Goal: Task Accomplishment & Management: Use online tool/utility

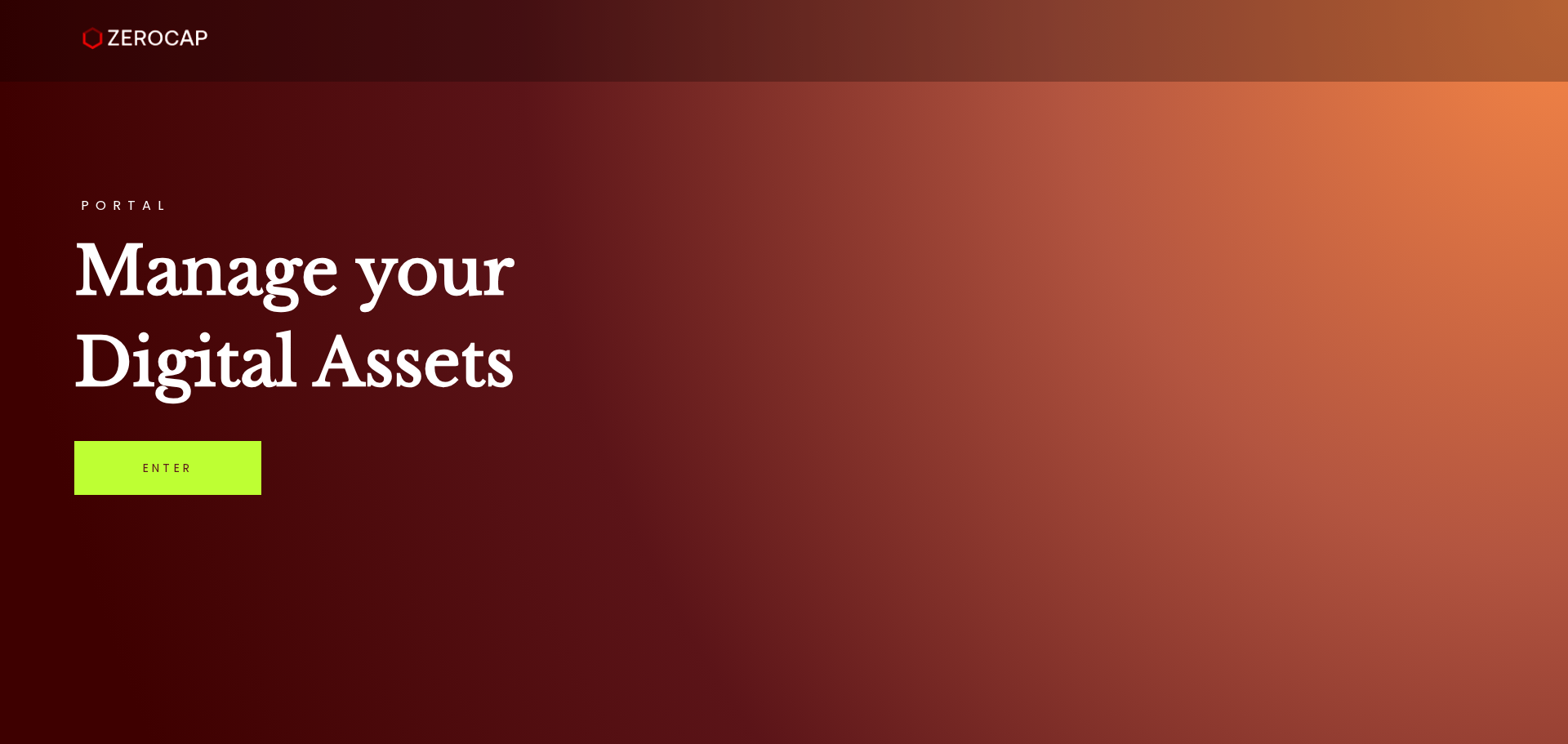
click at [140, 477] on link "Enter" at bounding box center [167, 468] width 187 height 54
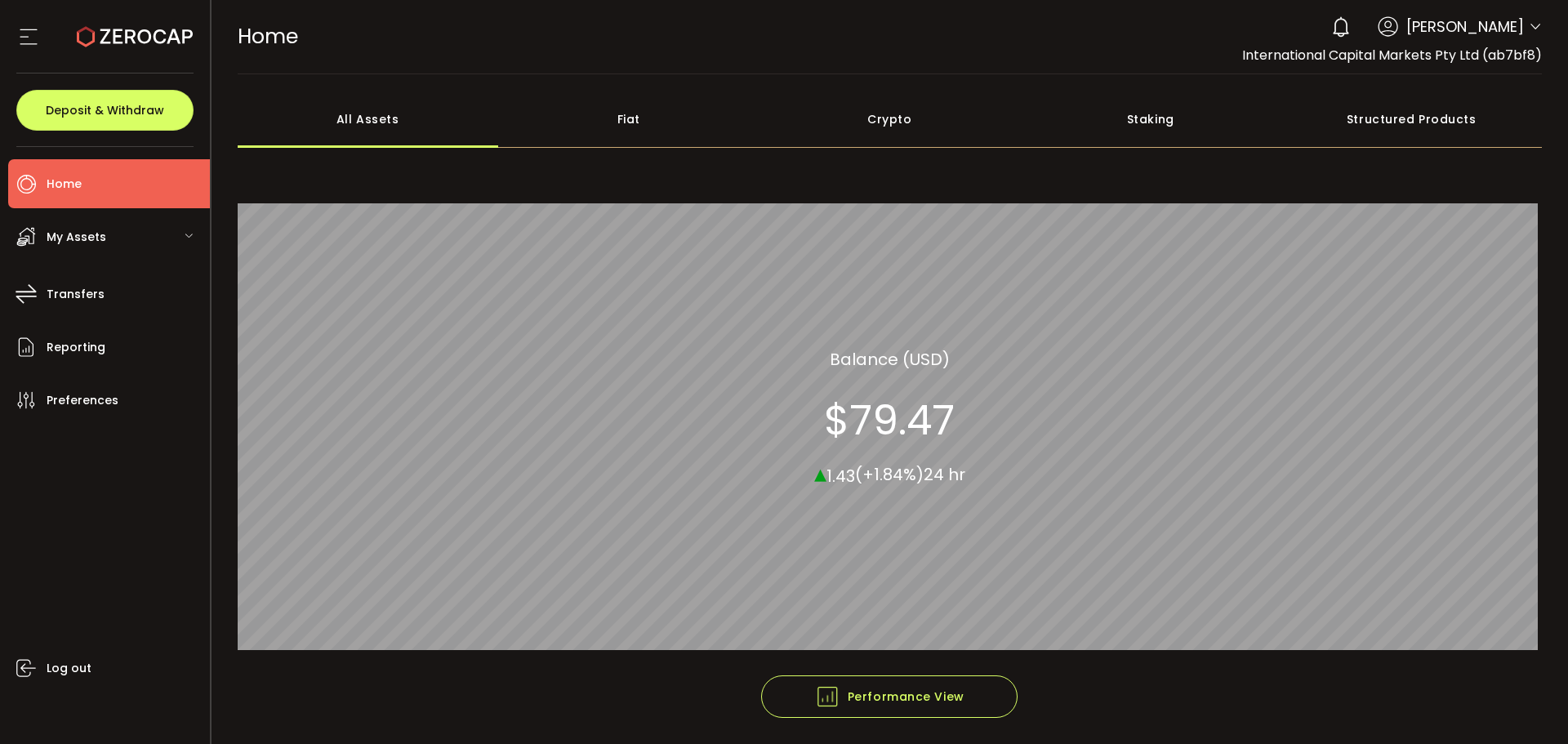
drag, startPoint x: 1528, startPoint y: 21, endPoint x: 1491, endPoint y: 103, distance: 90.0
click at [1529, 21] on icon at bounding box center [1535, 27] width 13 height 13
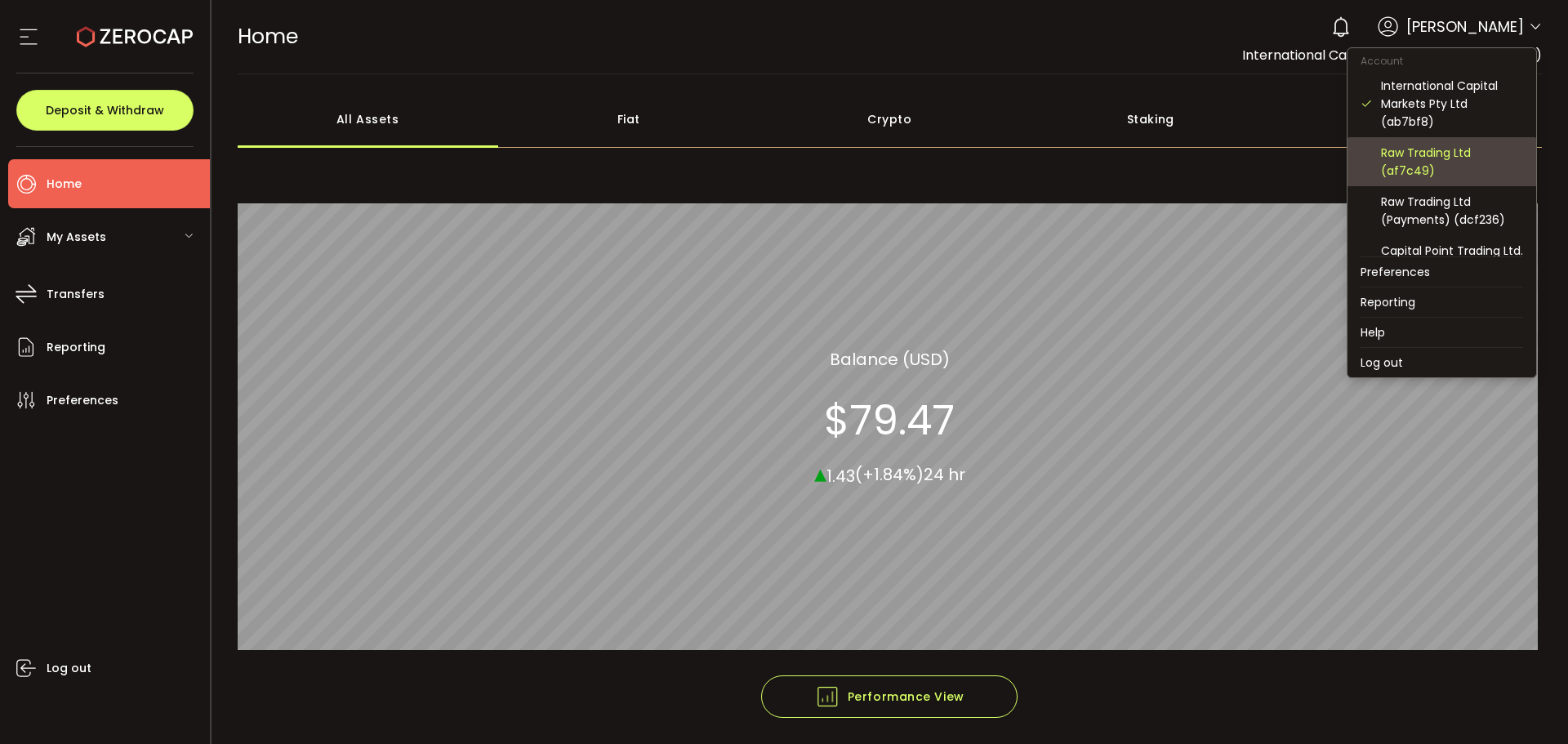
click at [1424, 162] on div "Raw Trading Ltd (af7c49)" at bounding box center [1452, 162] width 142 height 36
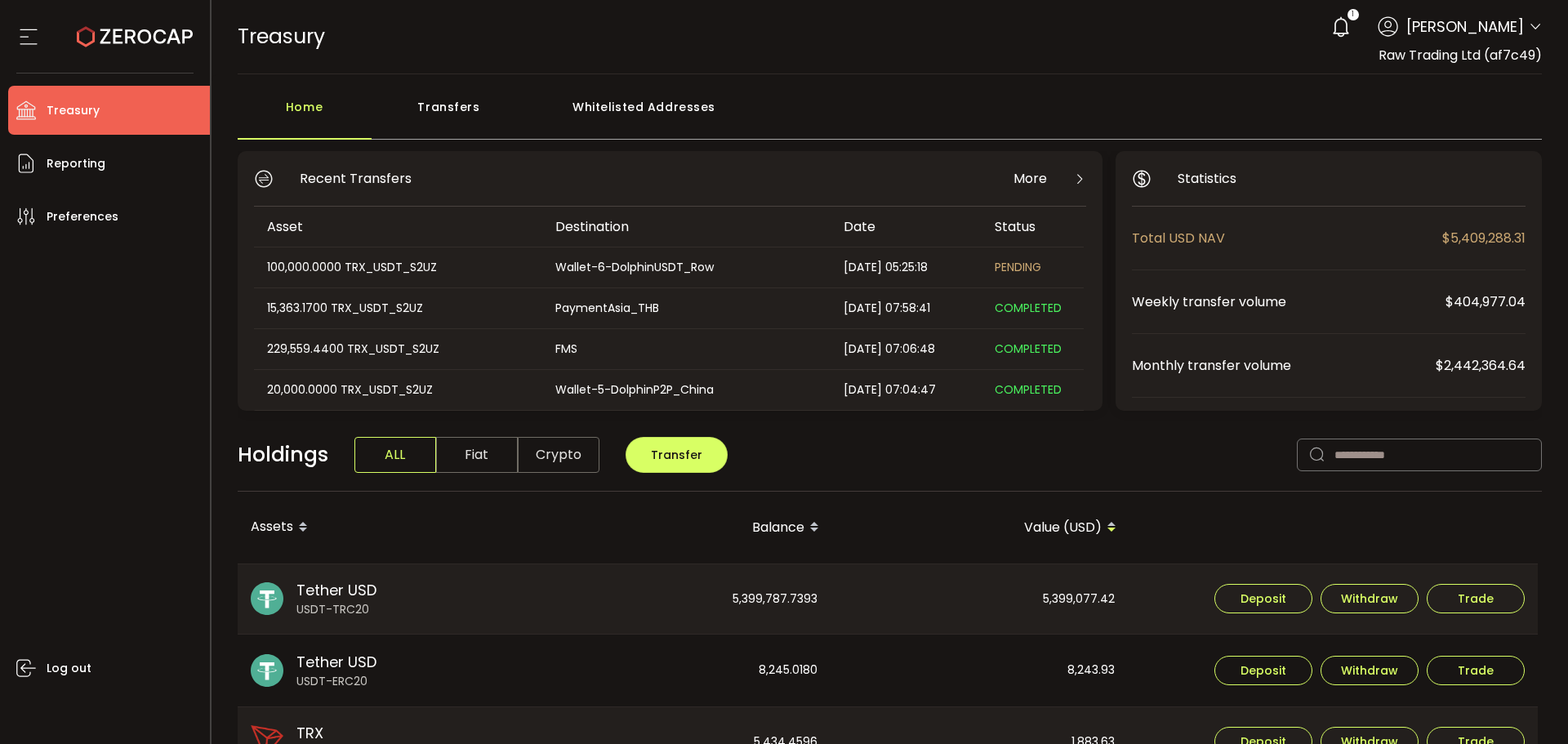
click at [439, 110] on div "Transfers" at bounding box center [449, 115] width 155 height 49
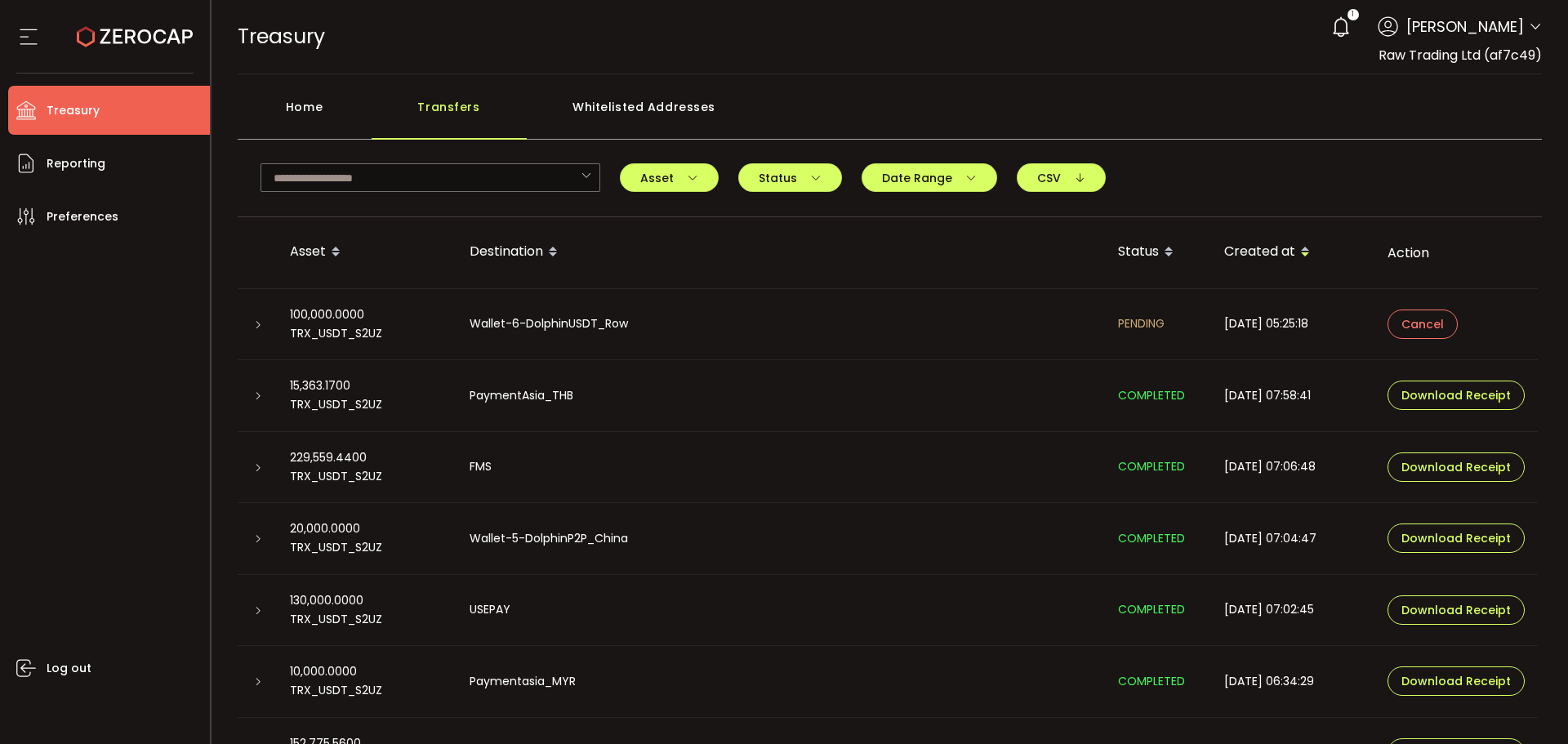
click at [255, 322] on icon at bounding box center [258, 324] width 9 height 9
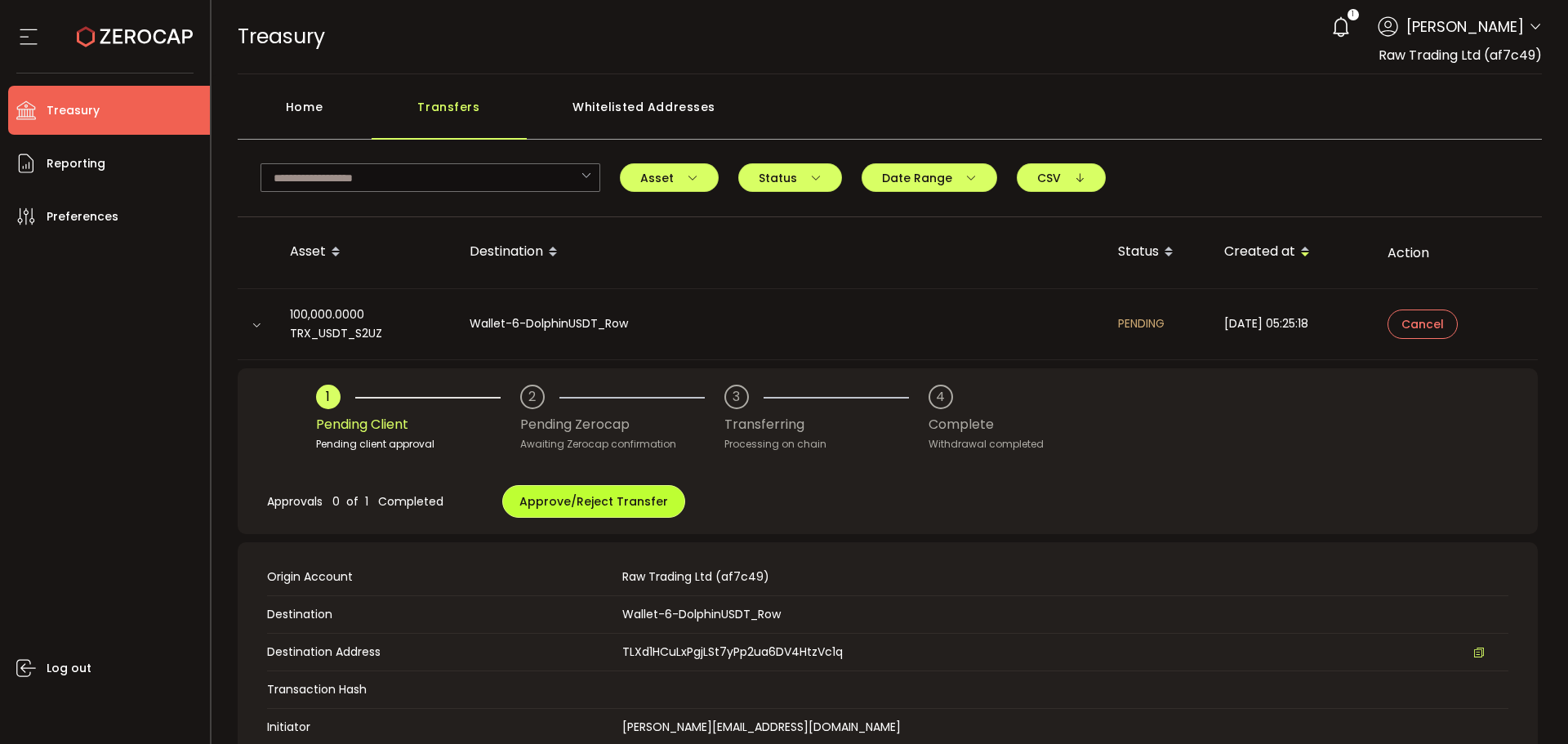
drag, startPoint x: 581, startPoint y: 494, endPoint x: 599, endPoint y: 507, distance: 22.2
click at [581, 495] on div "1 Pending Client Pending client approval 2 Pending Zerocap Awaiting Zerocap con…" at bounding box center [887, 622] width 1300 height 507
click at [613, 498] on span "Approve/Reject Transfer" at bounding box center [593, 501] width 149 height 16
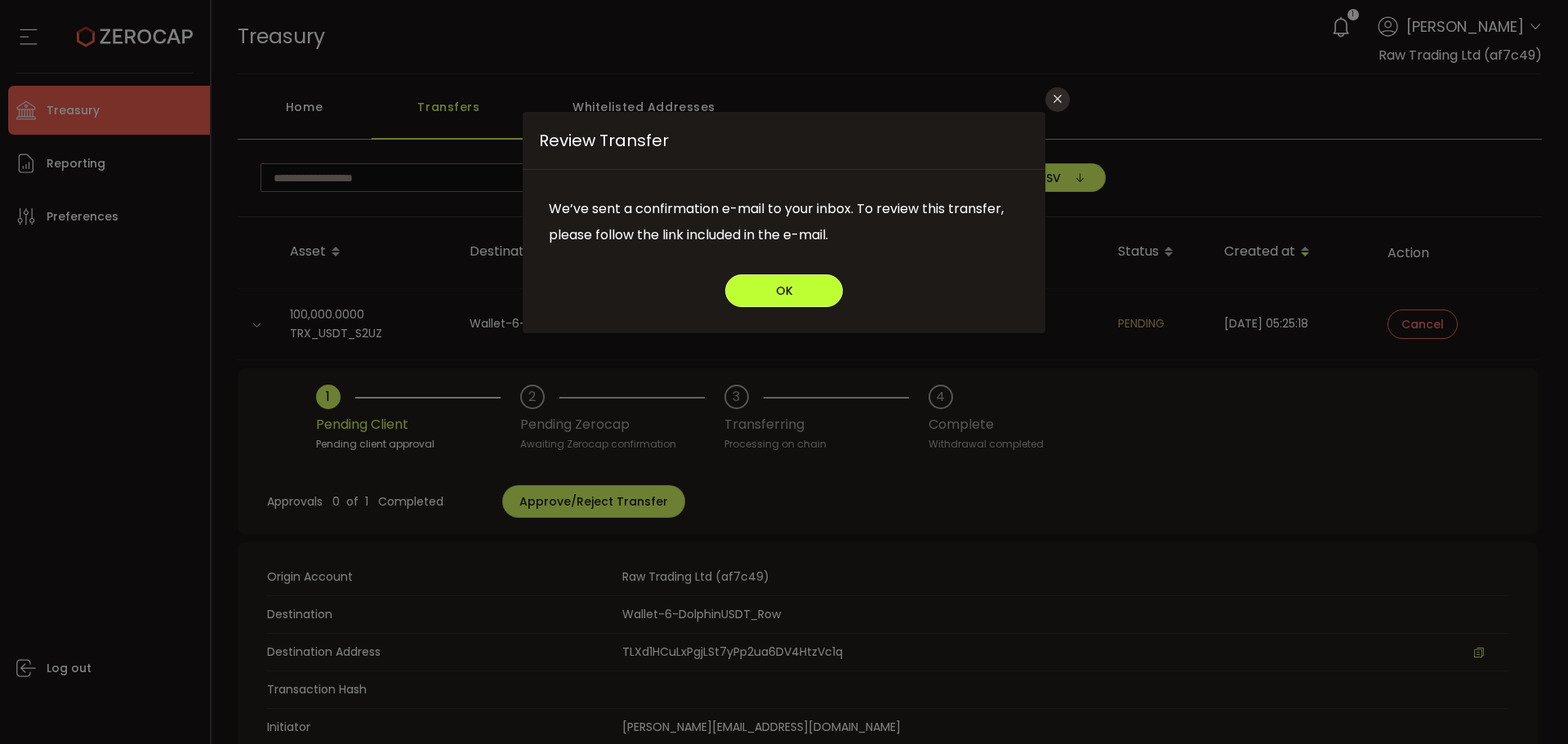
click at [777, 293] on span "OK" at bounding box center [784, 291] width 17 height 11
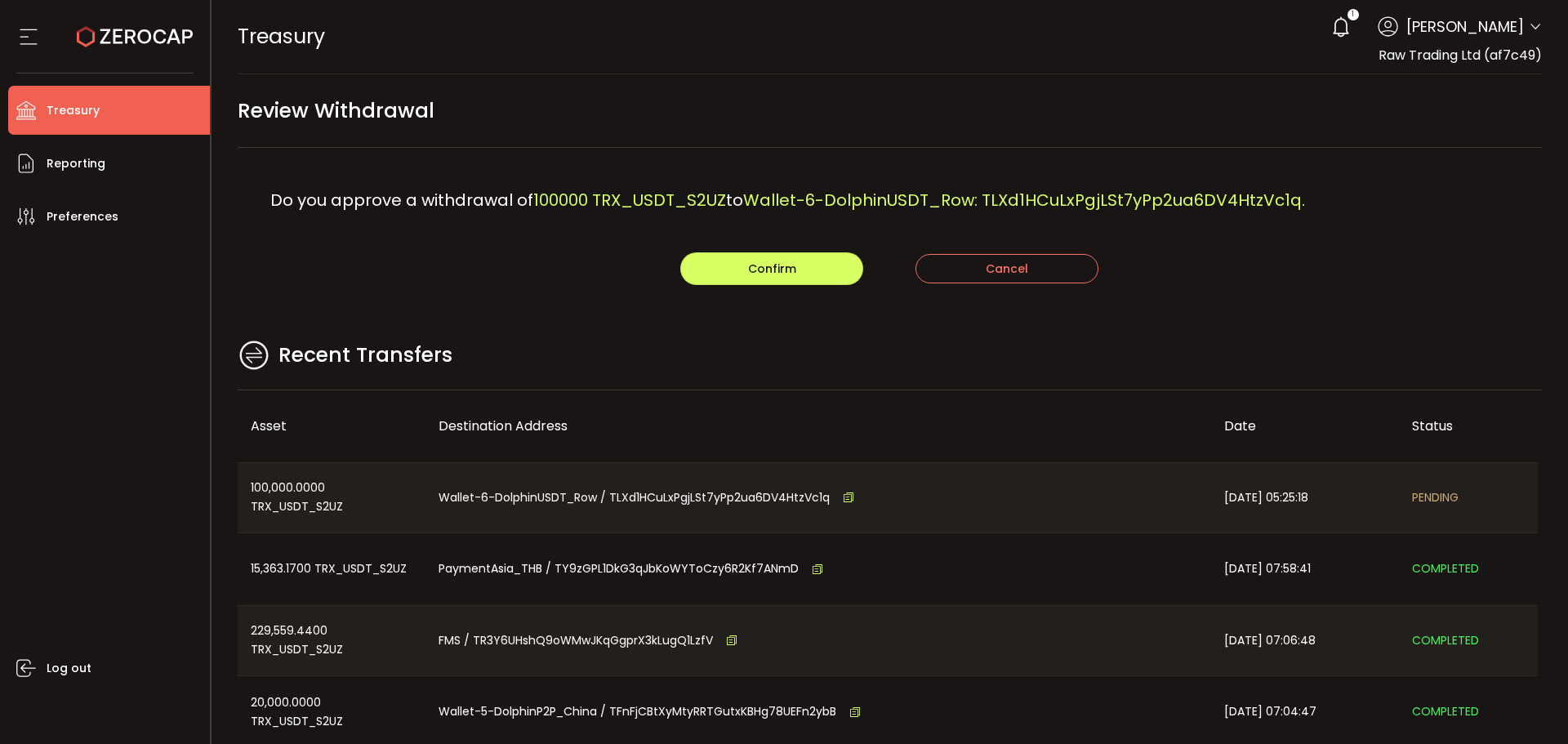
click at [1100, 351] on div "Recent Transfers" at bounding box center [890, 364] width 1305 height 53
click at [801, 258] on button "Confirm" at bounding box center [772, 268] width 183 height 33
